Goal: Task Accomplishment & Management: Manage account settings

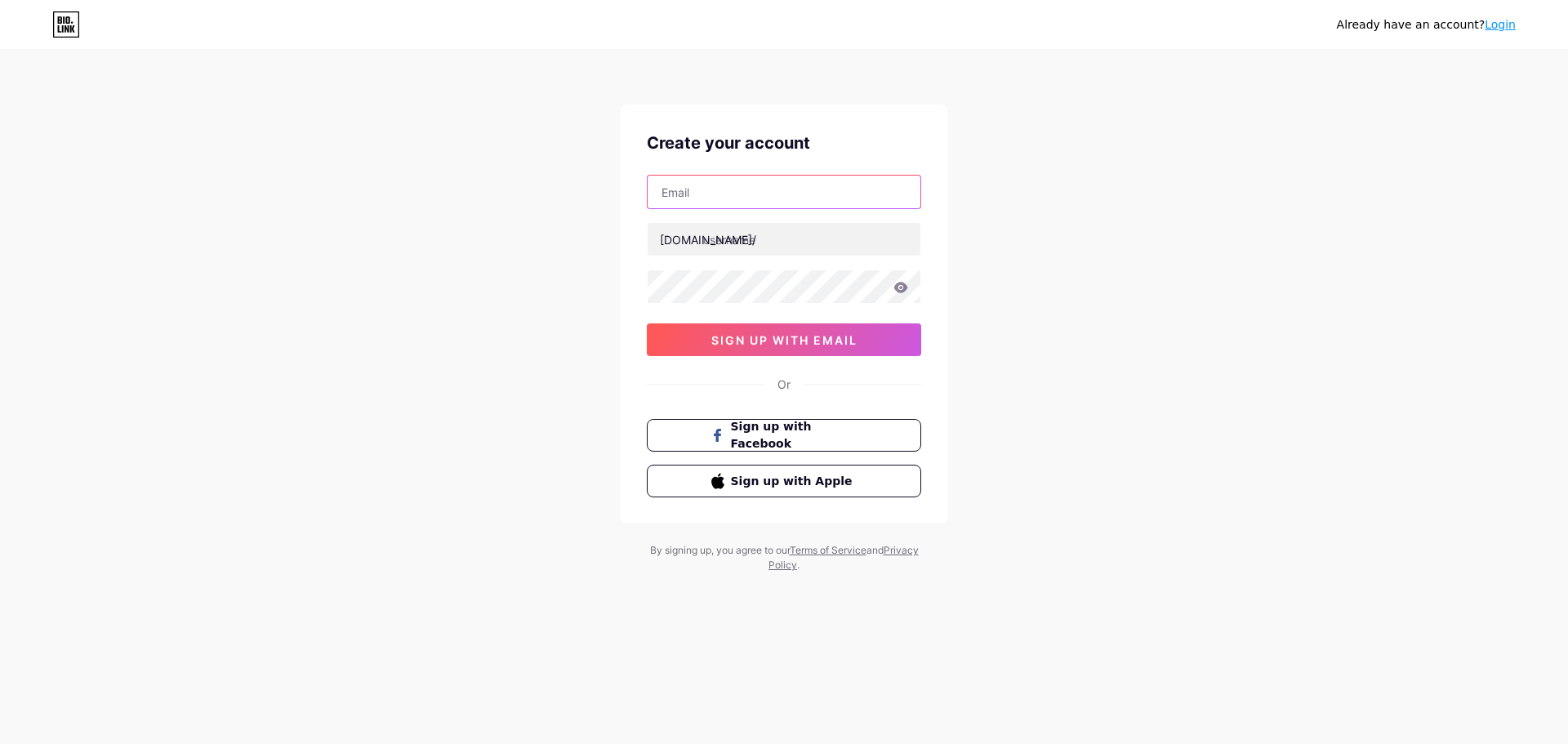
paste input "[EMAIL_ADDRESS][DOMAIN_NAME]"
type input "[EMAIL_ADDRESS][DOMAIN_NAME]"
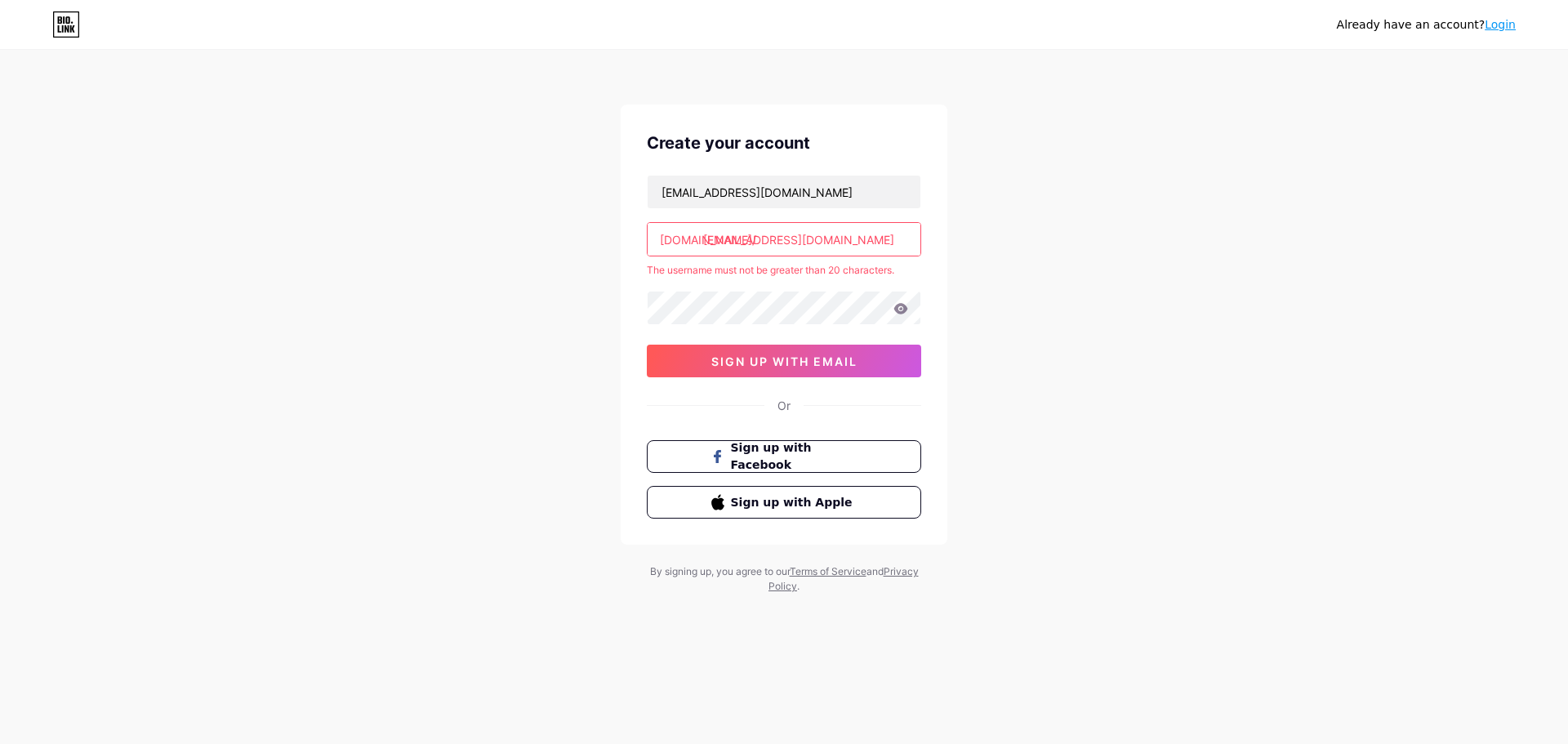
click at [1502, 24] on link "Login" at bounding box center [1500, 25] width 31 height 13
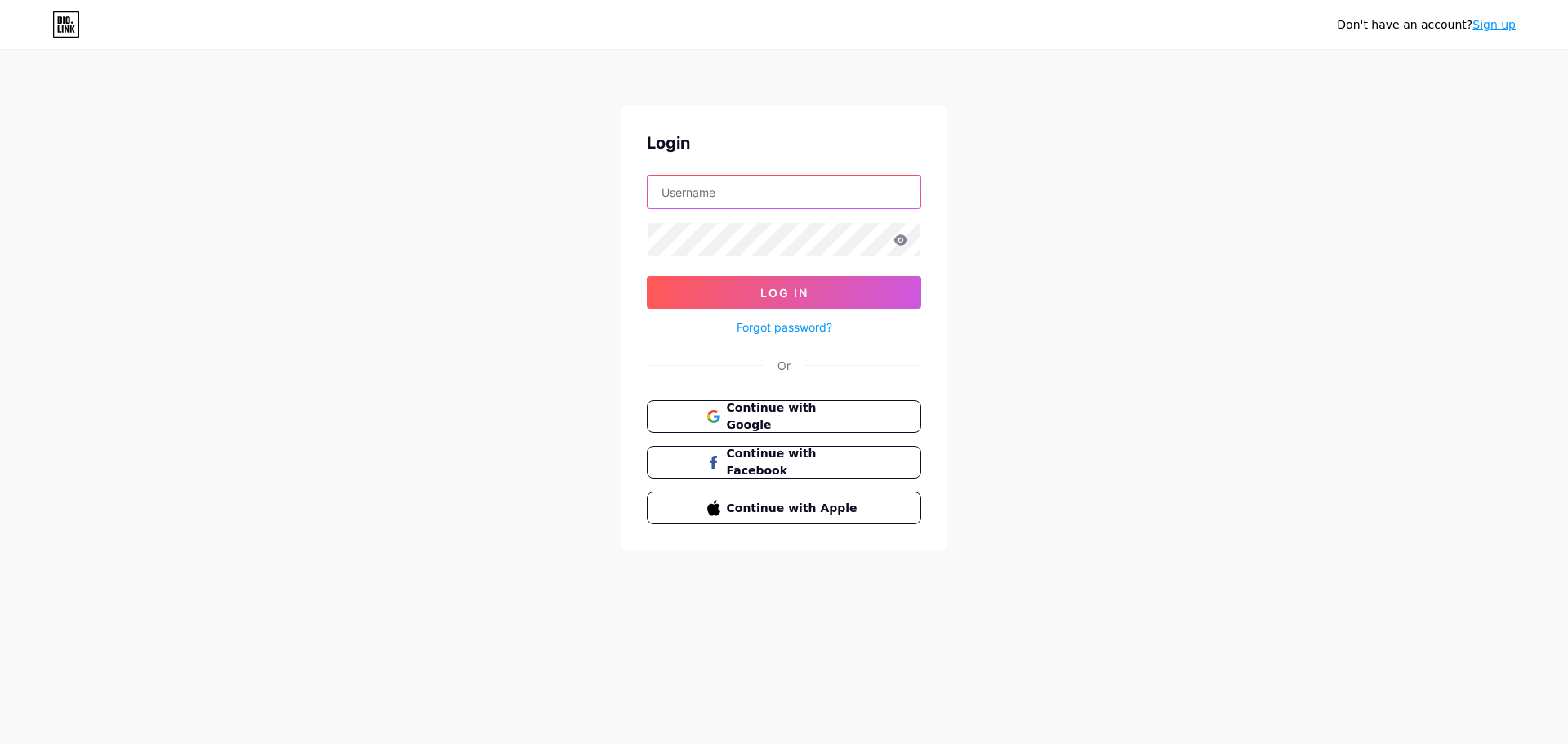
type input "[EMAIL_ADDRESS][DOMAIN_NAME]"
click at [796, 292] on span "Log In" at bounding box center [784, 292] width 48 height 13
